Goal: Information Seeking & Learning: Learn about a topic

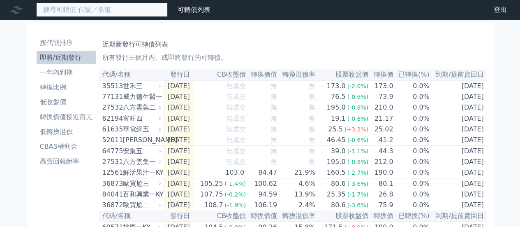
click at [75, 12] on input at bounding box center [102, 10] width 132 height 14
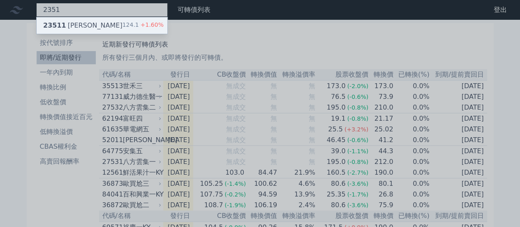
type input "2351"
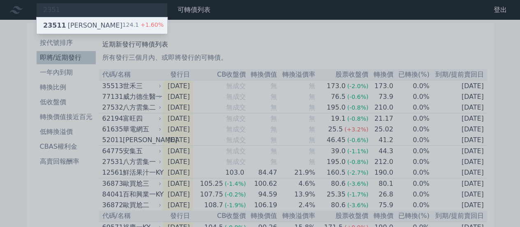
click at [77, 23] on div "23511 [PERSON_NAME]" at bounding box center [82, 26] width 79 height 10
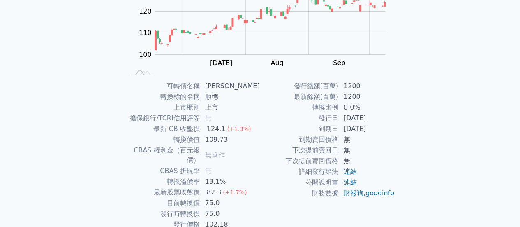
scroll to position [154, 0]
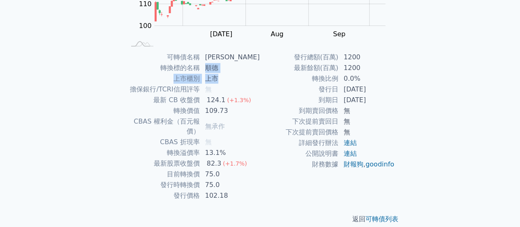
drag, startPoint x: 209, startPoint y: 69, endPoint x: 229, endPoint y: 74, distance: 21.0
click at [229, 74] on tbody "可轉債名稱 順德一 轉換標的名稱 順德 上市櫃別 上市 擔保銀行/TCRI信用評等 無 最新 CB 收盤價 124.1 (+1.3%) 轉換價值 109.73…" at bounding box center [192, 126] width 135 height 149
click at [266, 145] on td "詳細發行辦法" at bounding box center [299, 142] width 79 height 11
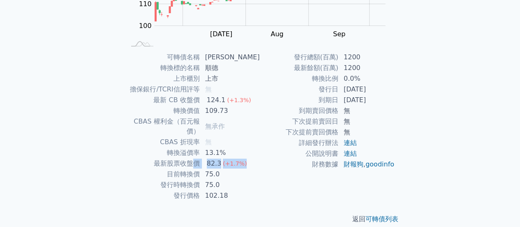
drag, startPoint x: 199, startPoint y: 149, endPoint x: 252, endPoint y: 153, distance: 52.4
click at [252, 158] on tr "最新股票收盤價 82.3 (+1.7%)" at bounding box center [192, 163] width 135 height 11
drag, startPoint x: 187, startPoint y: 161, endPoint x: 239, endPoint y: 164, distance: 52.3
click at [239, 169] on tr "目前轉換價 75.0" at bounding box center [192, 174] width 135 height 11
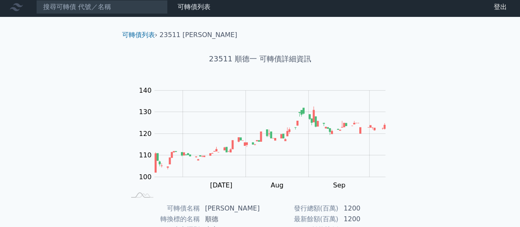
scroll to position [0, 0]
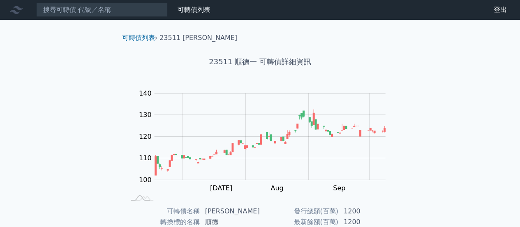
click at [91, 17] on nav "可轉債列表 財務數據 可轉債列表 財務數據 登出 登出" at bounding box center [260, 10] width 520 height 20
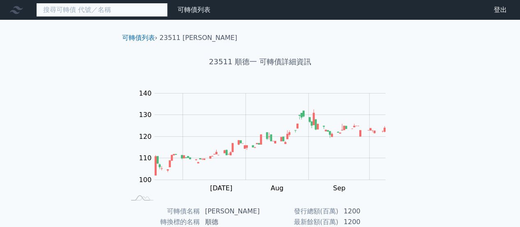
click at [91, 13] on input at bounding box center [102, 10] width 132 height 14
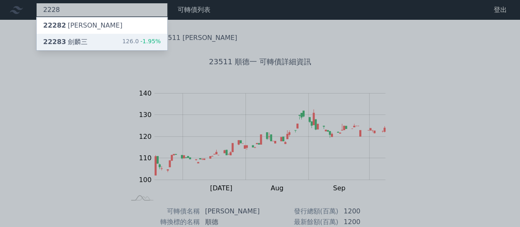
type input "2228"
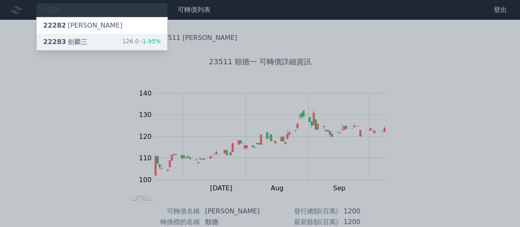
click at [74, 40] on div "22283 [PERSON_NAME]" at bounding box center [65, 42] width 44 height 10
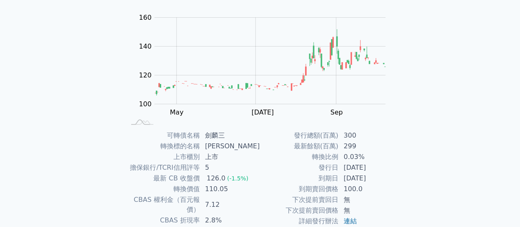
scroll to position [154, 0]
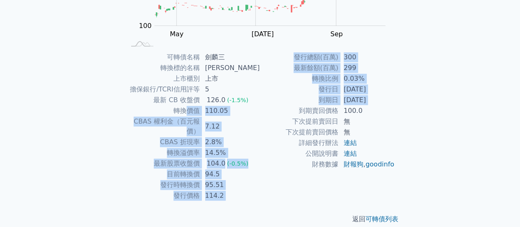
drag, startPoint x: 190, startPoint y: 108, endPoint x: 274, endPoint y: 110, distance: 83.9
click at [274, 110] on div "可轉債名稱 劍麟三 轉換標的名稱 劍麟 上市櫃別 上市 擔保銀行/TCRI信用評等 5 最新 CB 收盤價 126.0 (-1.5%) 轉換價值 110.05…" at bounding box center [260, 126] width 289 height 149
click at [274, 110] on td "到期賣回價格" at bounding box center [299, 110] width 79 height 11
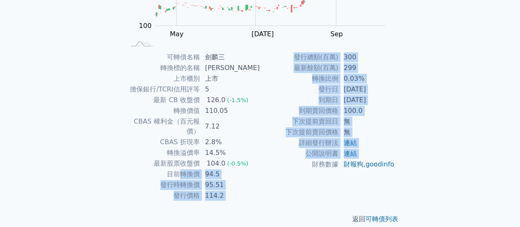
drag, startPoint x: 183, startPoint y: 166, endPoint x: 261, endPoint y: 167, distance: 78.1
click at [261, 167] on div "可轉債名稱 劍麟三 轉換標的名稱 劍麟 上市櫃別 上市 擔保銀行/TCRI信用評等 5 最新 CB 收盤價 126.0 (-1.5%) 轉換價值 110.05…" at bounding box center [260, 126] width 289 height 149
click at [261, 167] on td "財務數據" at bounding box center [299, 164] width 79 height 11
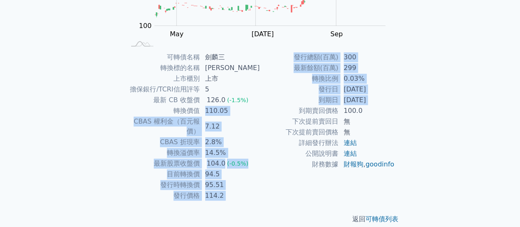
drag, startPoint x: 201, startPoint y: 107, endPoint x: 266, endPoint y: 110, distance: 65.4
click at [266, 110] on div "可轉債名稱 劍麟三 轉換標的名稱 劍麟 上市櫃別 上市 擔保銀行/TCRI信用評等 5 最新 CB 收盤價 126.0 (-1.5%) 轉換價值 110.05…" at bounding box center [260, 126] width 289 height 149
click at [266, 110] on td "到期賣回價格" at bounding box center [299, 110] width 79 height 11
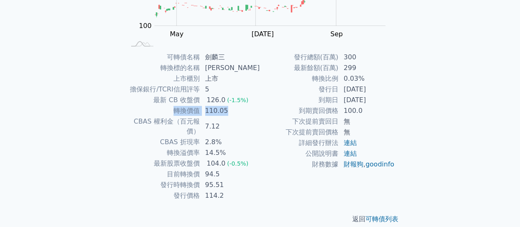
drag, startPoint x: 179, startPoint y: 111, endPoint x: 262, endPoint y: 111, distance: 83.0
click at [262, 111] on div "可轉債名稱 劍麟三 轉換標的名稱 劍麟 上市櫃別 上市 擔保銀行/TCRI信用評等 5 最新 CB 收盤價 126.0 (-1.5%) 轉換價值 110.05…" at bounding box center [260, 126] width 289 height 149
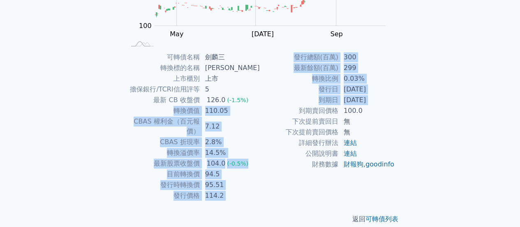
click at [256, 190] on td "114.2" at bounding box center [230, 195] width 60 height 11
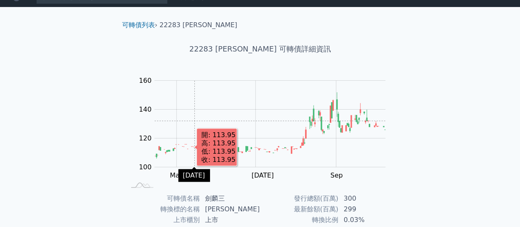
scroll to position [0, 0]
